Goal: Task Accomplishment & Management: Manage account settings

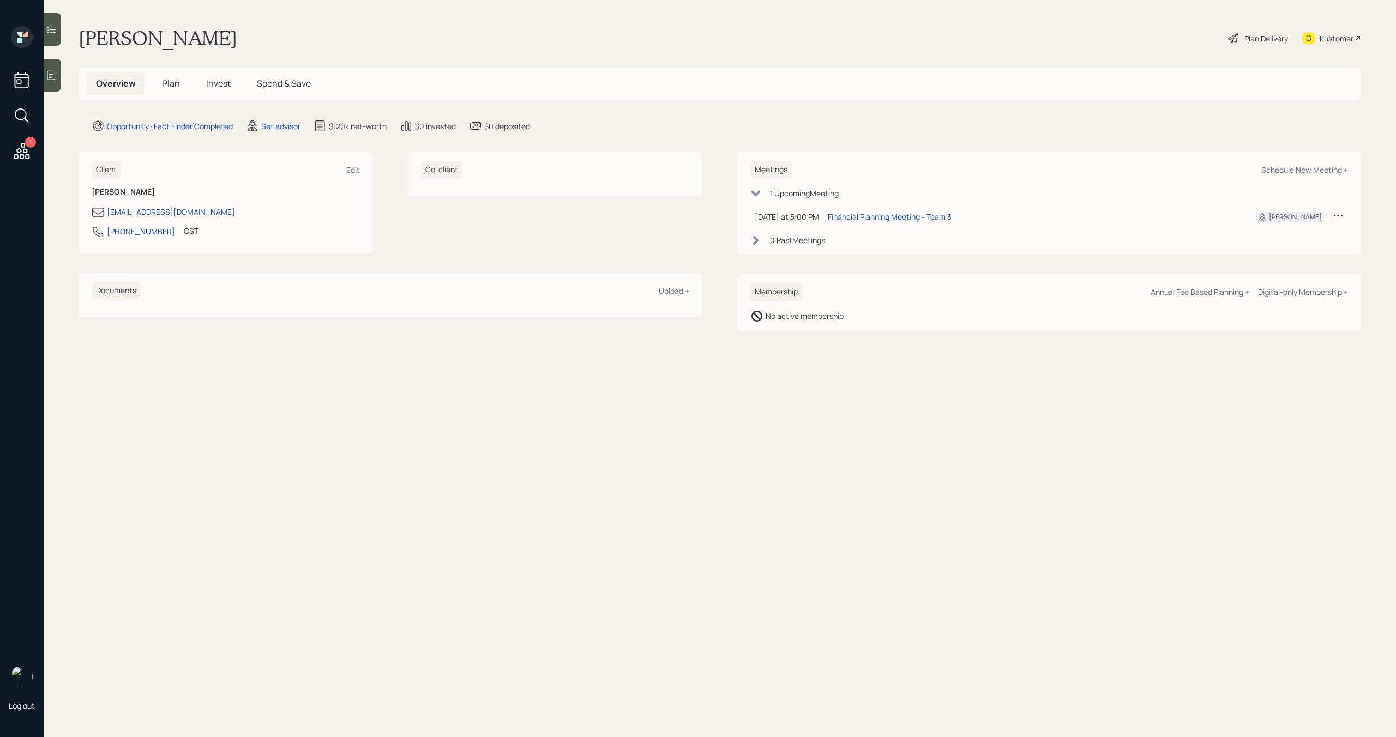
click at [1334, 218] on icon at bounding box center [1338, 215] width 11 height 11
click at [1294, 237] on div "Reschedule" at bounding box center [1304, 236] width 79 height 10
click at [1342, 212] on icon at bounding box center [1338, 215] width 11 height 11
click at [1279, 248] on div "Cancel" at bounding box center [1304, 247] width 79 height 10
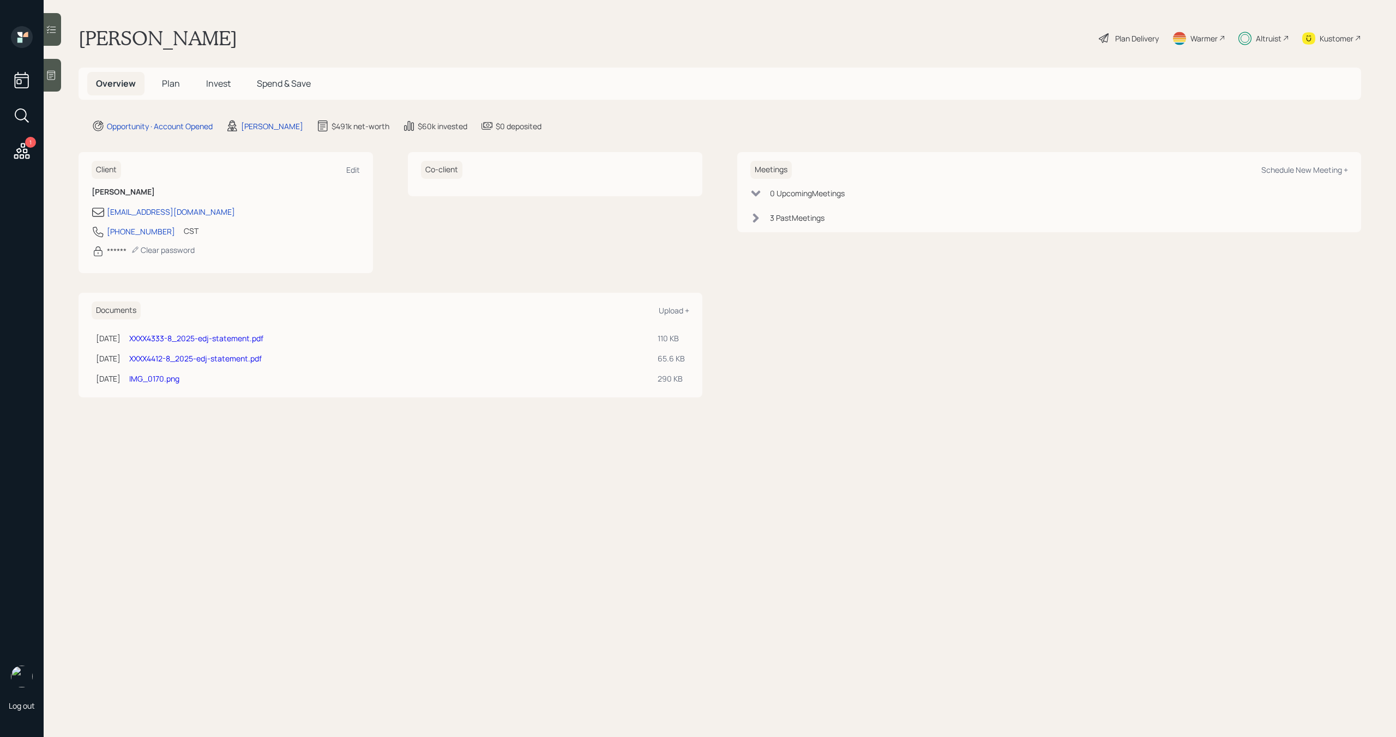
click at [1274, 39] on div "Altruist" at bounding box center [1269, 38] width 26 height 11
